Goal: Task Accomplishment & Management: Manage account settings

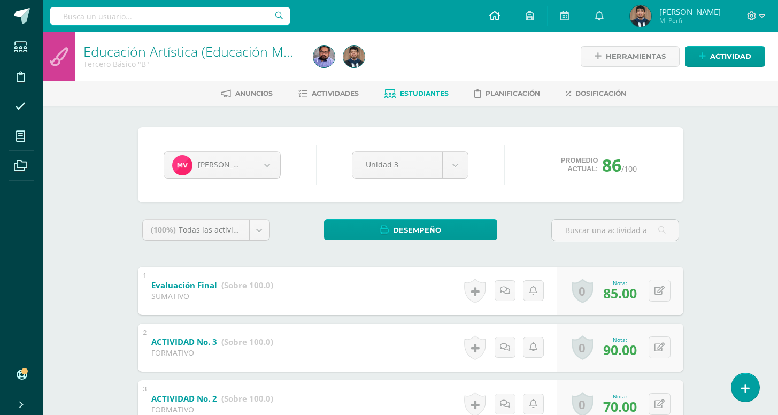
click at [489, 16] on icon at bounding box center [494, 16] width 11 height 10
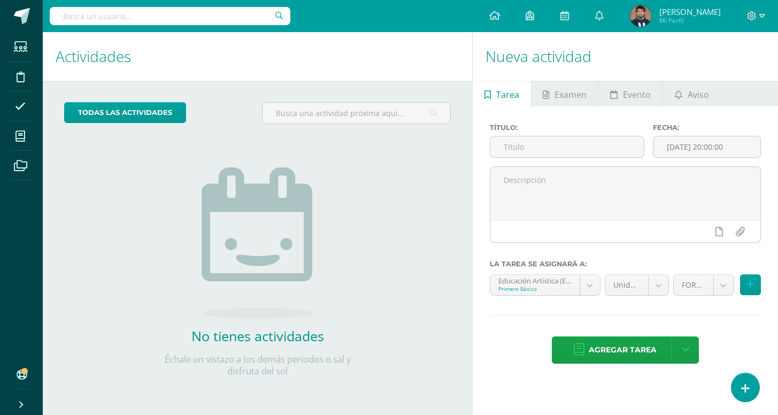
click at [380, 301] on div "todas las Actividades No tienes actividades Échale un vistazo a los demás perío…" at bounding box center [257, 246] width 429 height 330
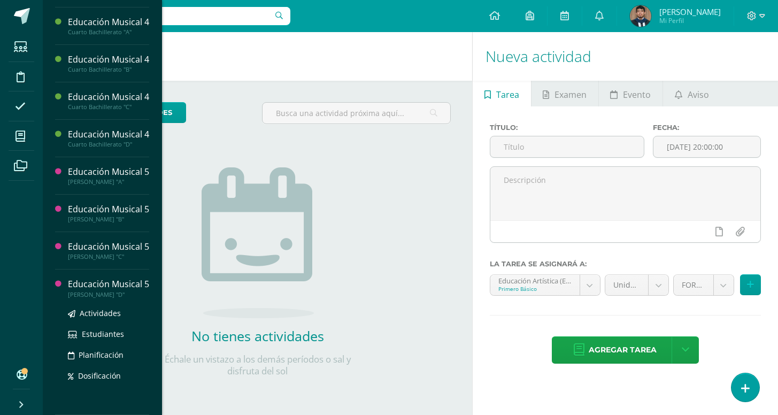
scroll to position [835, 0]
click at [104, 332] on span "Estudiantes" at bounding box center [103, 334] width 42 height 10
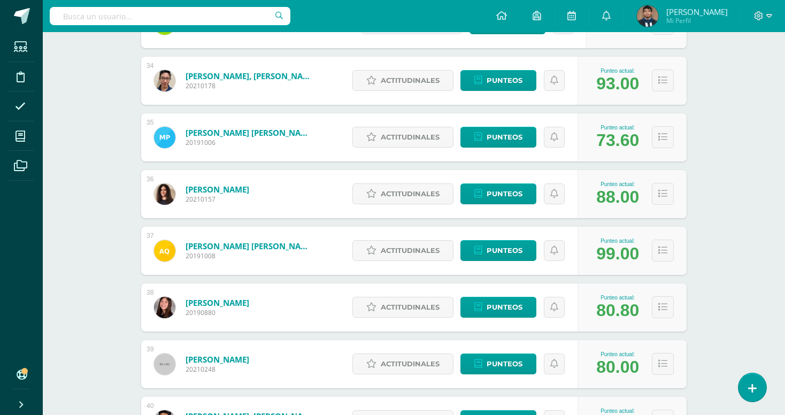
scroll to position [2046, 0]
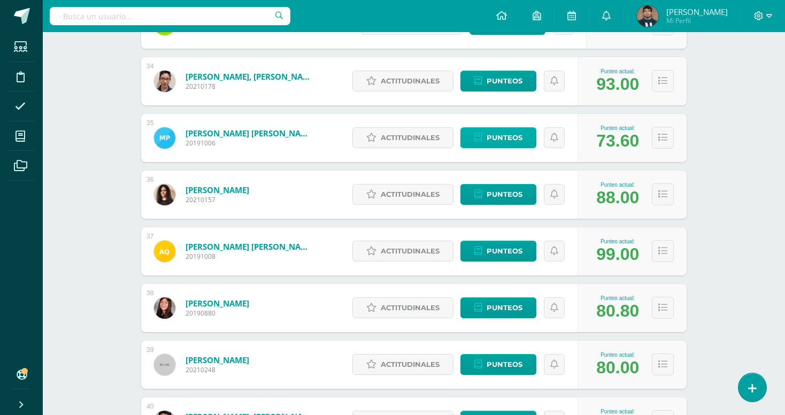
click at [515, 141] on span "Punteos" at bounding box center [505, 138] width 36 height 20
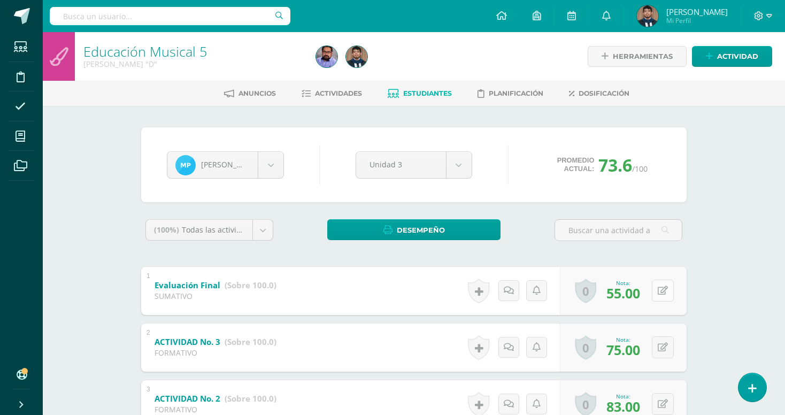
click at [661, 295] on icon at bounding box center [663, 290] width 10 height 9
type input "60"
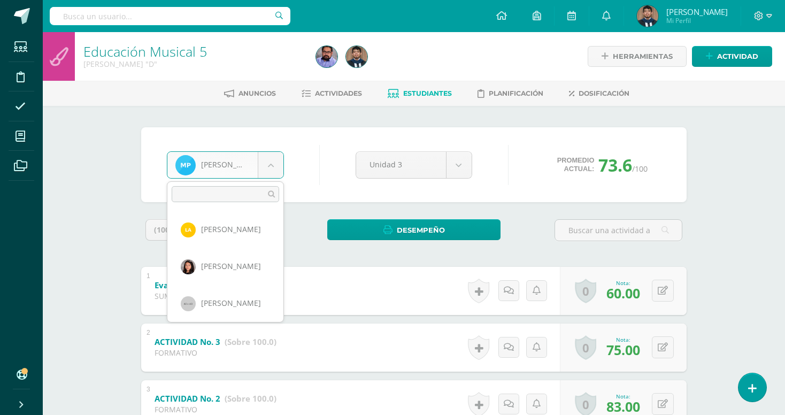
click at [273, 160] on body "Estudiantes Disciplina Asistencia Mis cursos Archivos Soporte Centro de ayuda Ú…" at bounding box center [392, 278] width 785 height 556
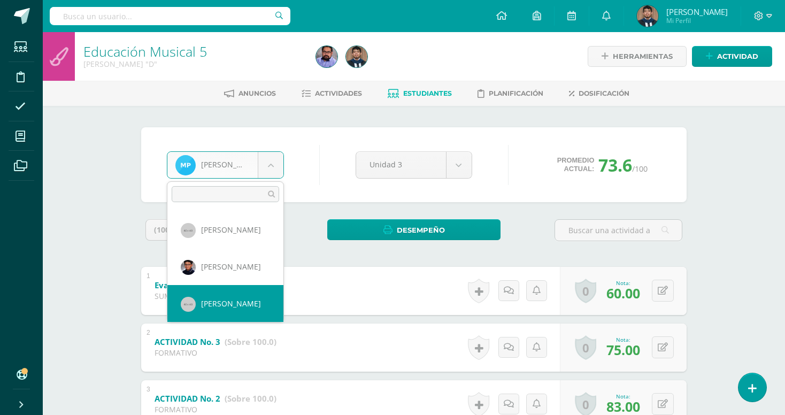
scroll to position [1438, 0]
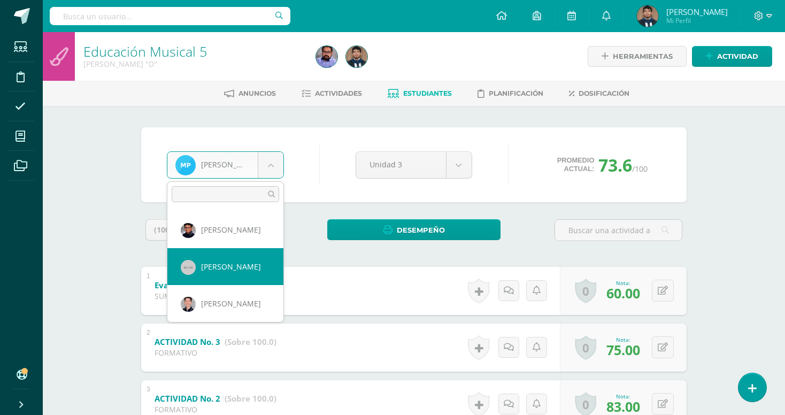
select select "5218"
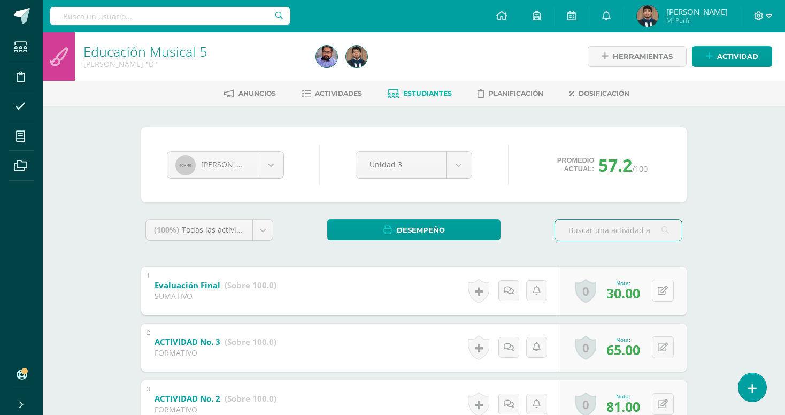
click at [658, 293] on icon at bounding box center [663, 290] width 10 height 9
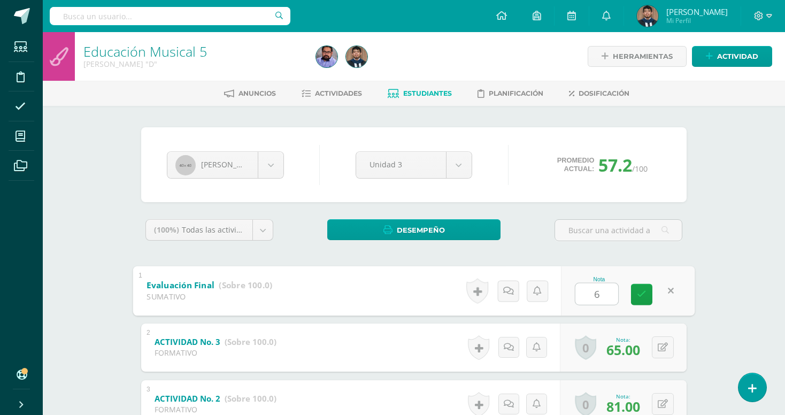
type input "60"
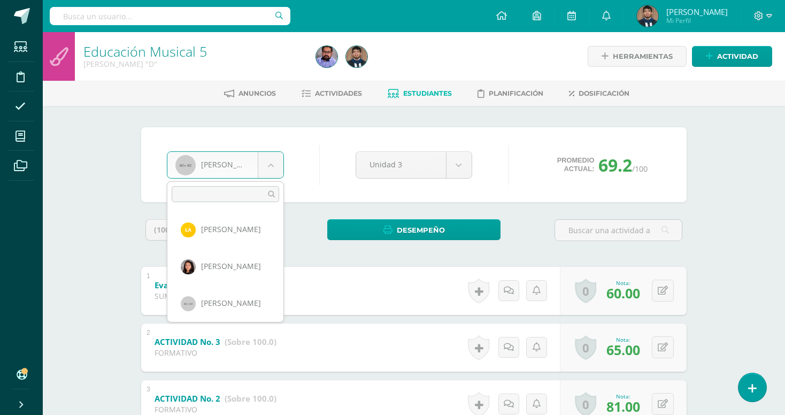
click at [263, 168] on body "Estudiantes Disciplina Asistencia Mis cursos Archivos Soporte Centro de ayuda Ú…" at bounding box center [392, 278] width 785 height 556
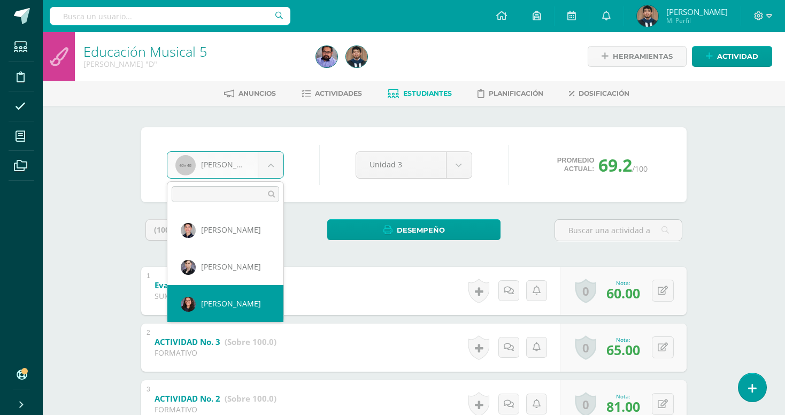
scroll to position [1549, 0]
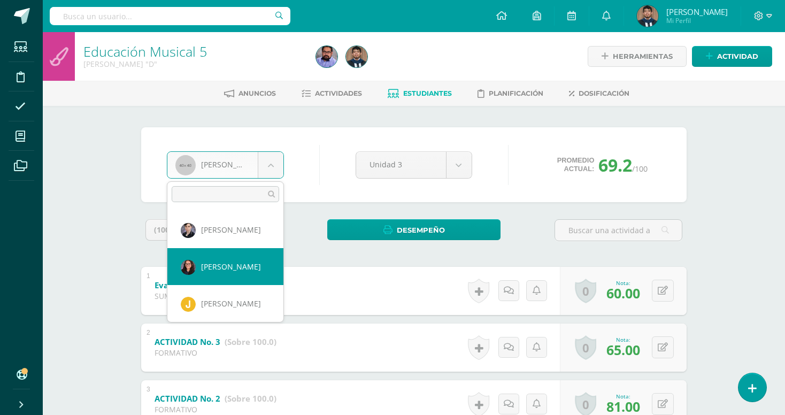
select select "5200"
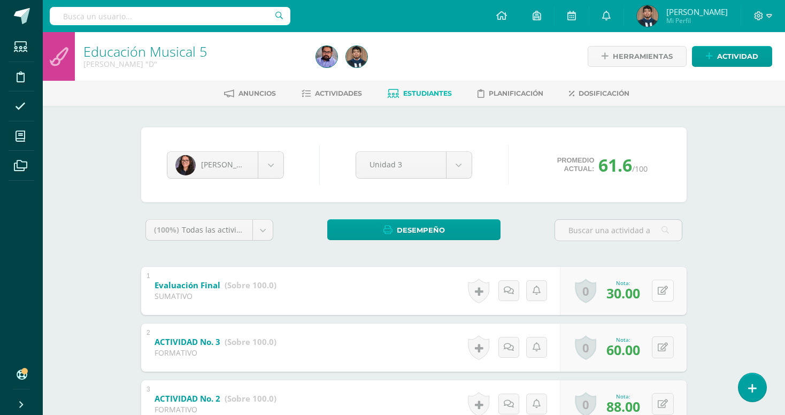
click at [655, 291] on button at bounding box center [663, 291] width 22 height 22
type input "60"
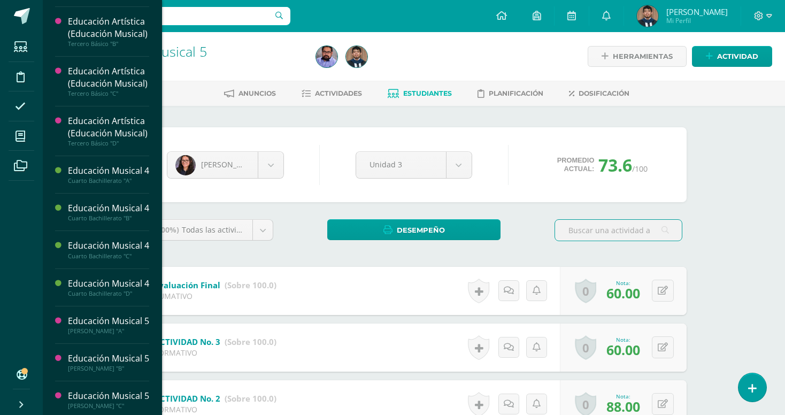
scroll to position [622, 0]
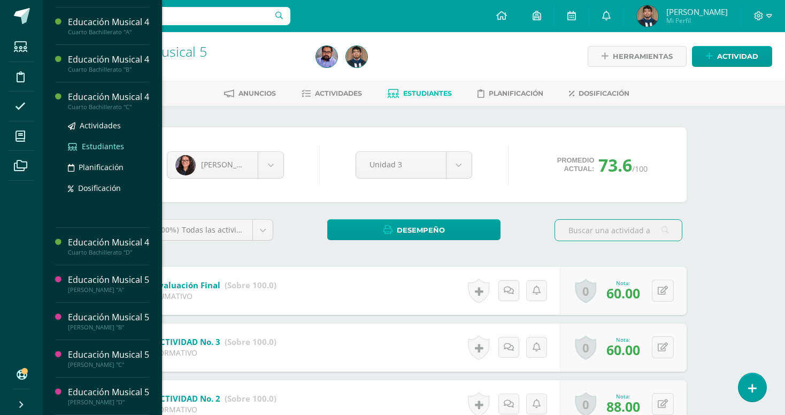
click at [94, 151] on span "Estudiantes" at bounding box center [103, 146] width 42 height 10
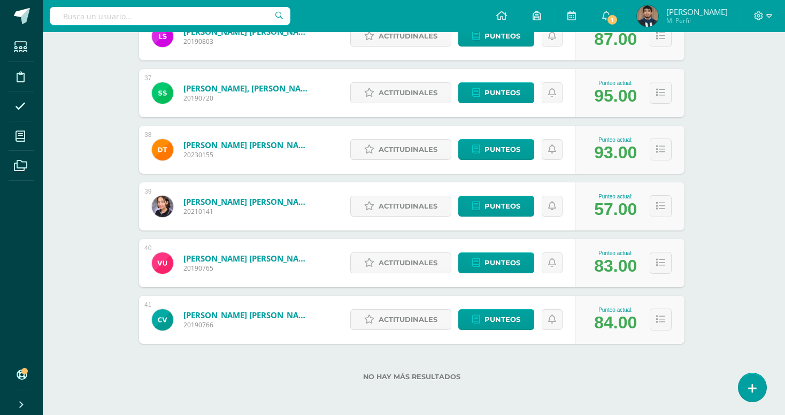
scroll to position [2204, 2]
click at [519, 204] on span "Punteos" at bounding box center [502, 206] width 36 height 20
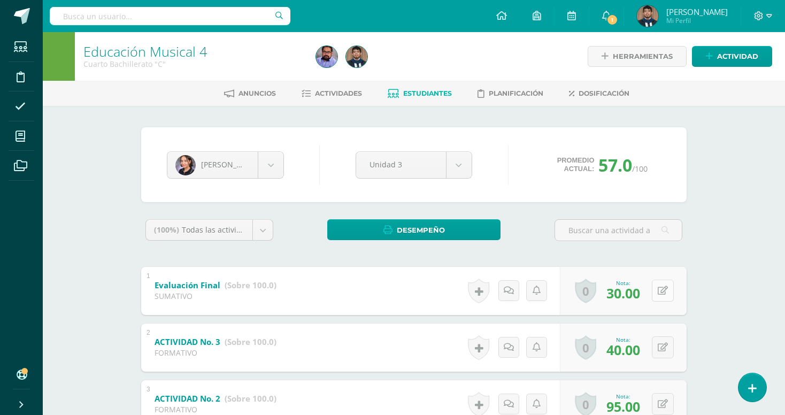
click at [659, 293] on icon at bounding box center [663, 290] width 10 height 9
type input "60"
